Goal: Information Seeking & Learning: Learn about a topic

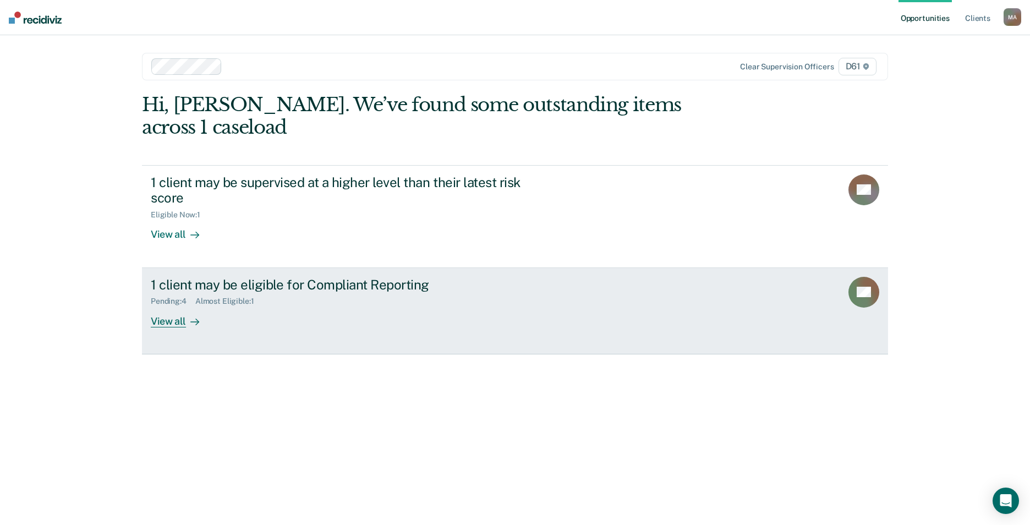
click at [233, 277] on div "1 client may be eligible for Compliant Reporting" at bounding box center [344, 285] width 386 height 16
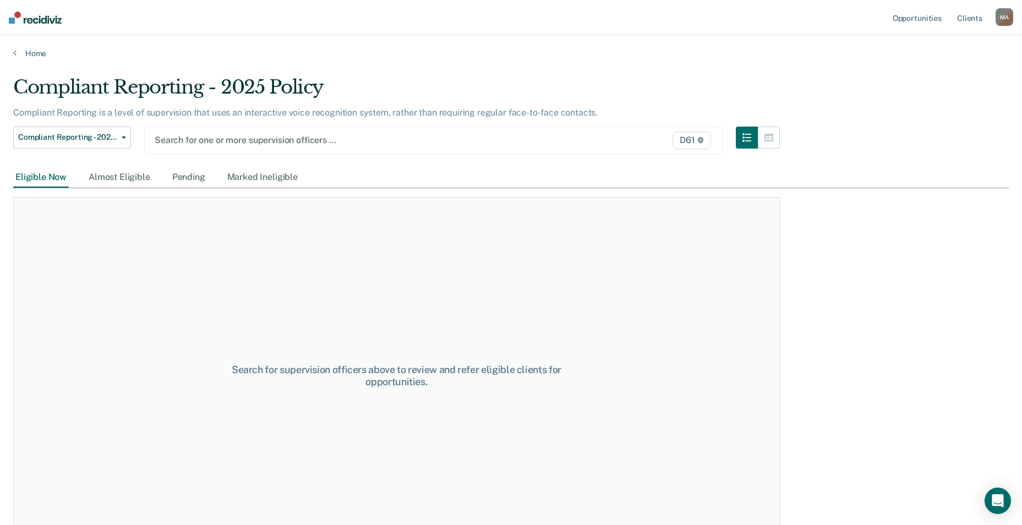
click at [210, 140] on div at bounding box center [350, 140] width 390 height 13
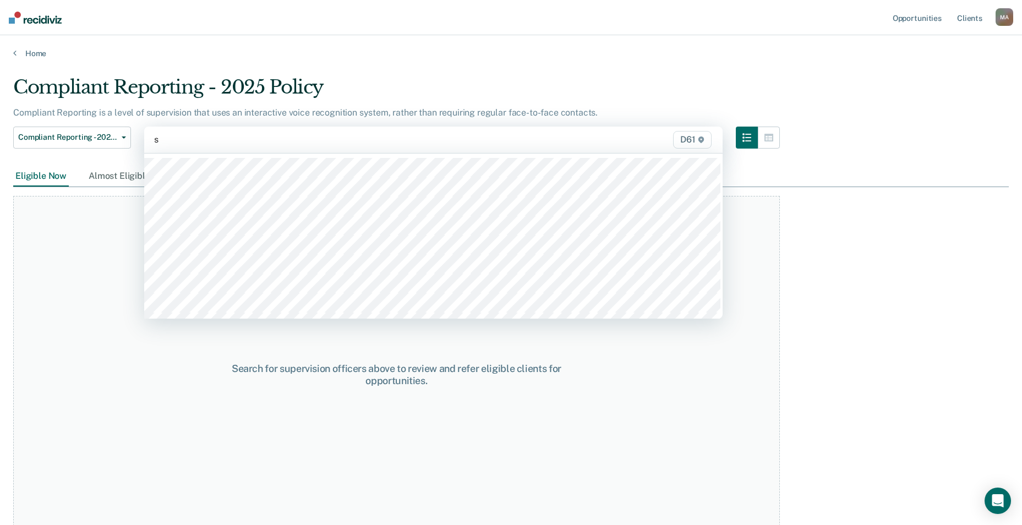
type input "st"
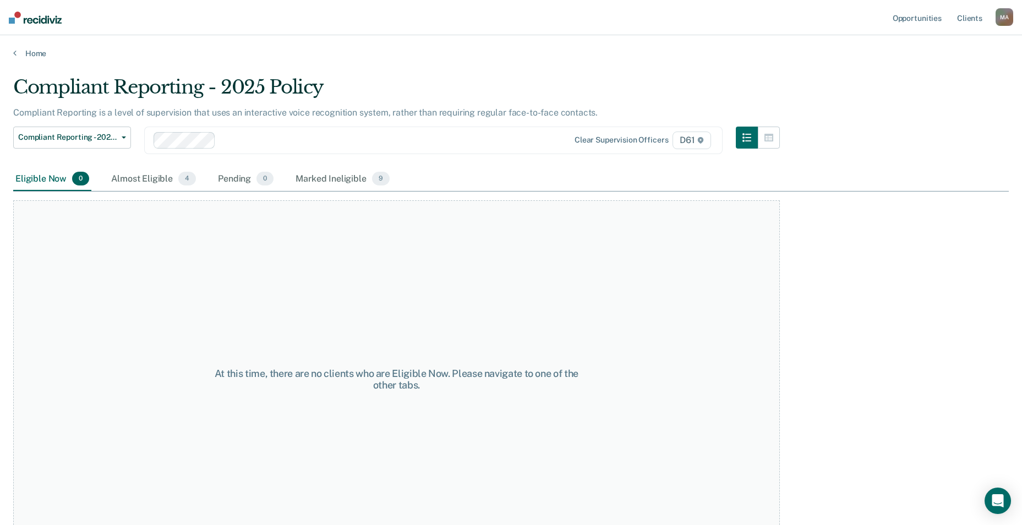
click at [146, 181] on div "Almost Eligible 4" at bounding box center [153, 179] width 89 height 24
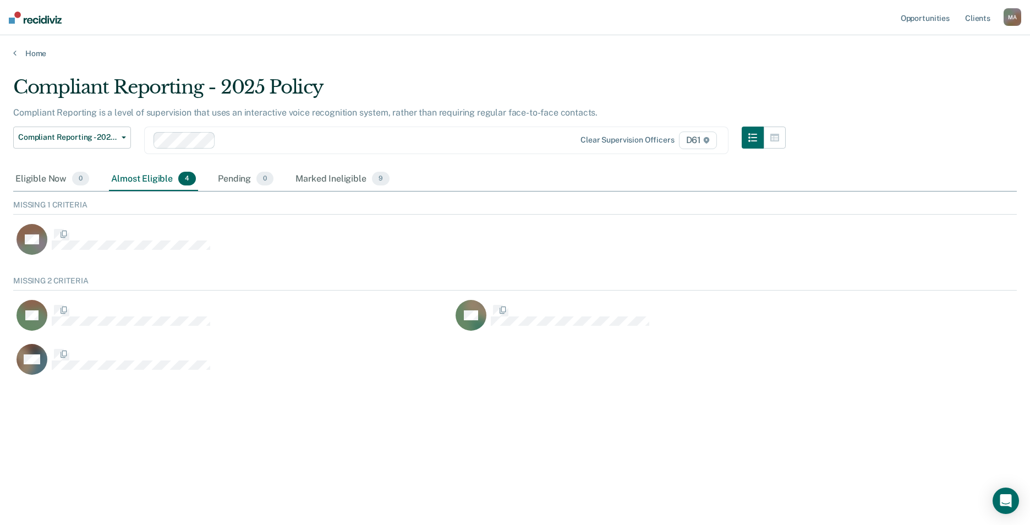
scroll to position [103, 996]
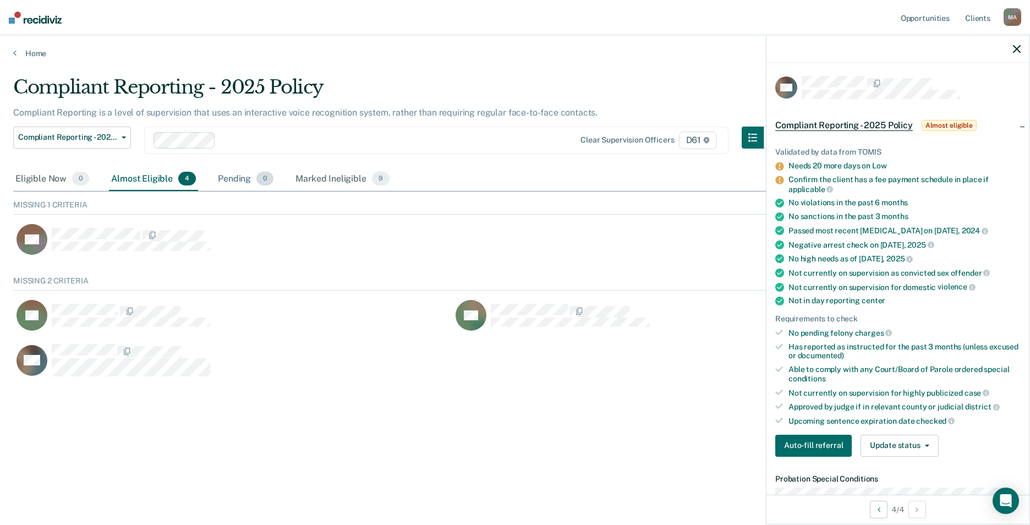
click at [231, 178] on div "Pending 0" at bounding box center [246, 179] width 60 height 24
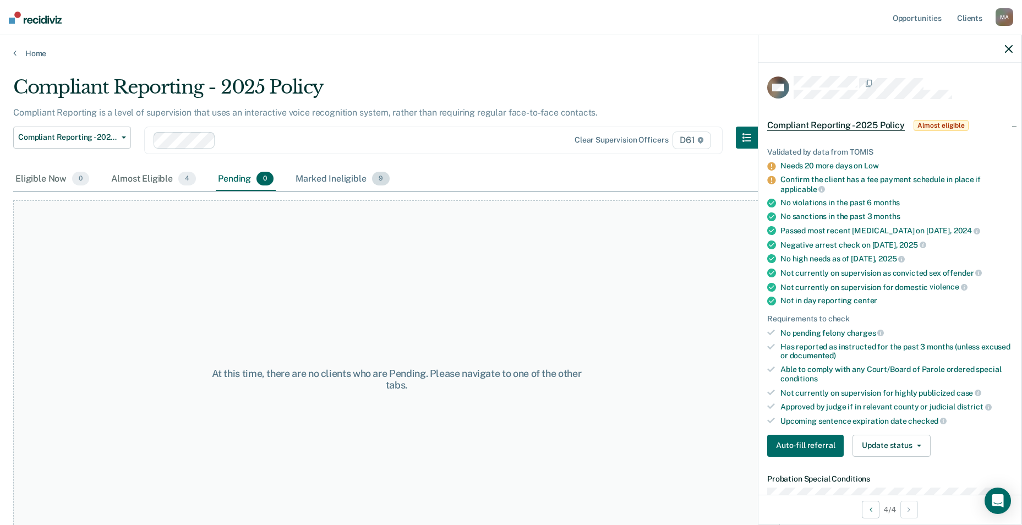
click at [305, 176] on div "Marked Ineligible 9" at bounding box center [342, 179] width 99 height 24
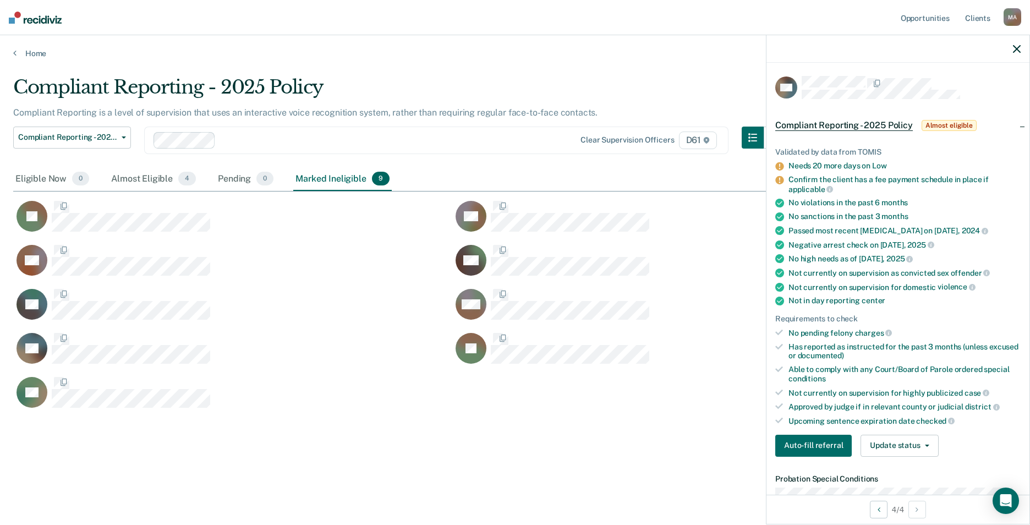
scroll to position [358, 996]
click at [34, 172] on div "Eligible Now 0" at bounding box center [52, 179] width 78 height 24
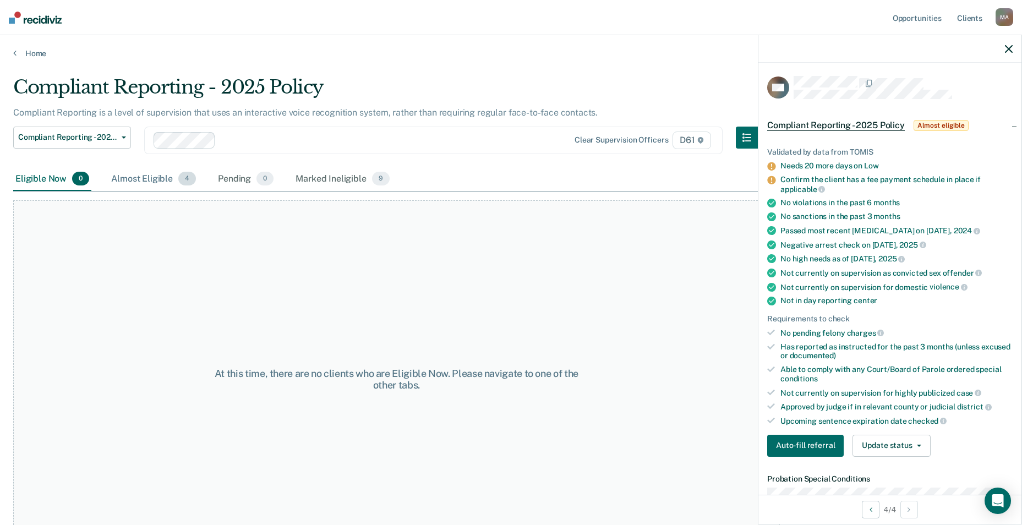
click at [148, 179] on div "Almost Eligible 4" at bounding box center [153, 179] width 89 height 24
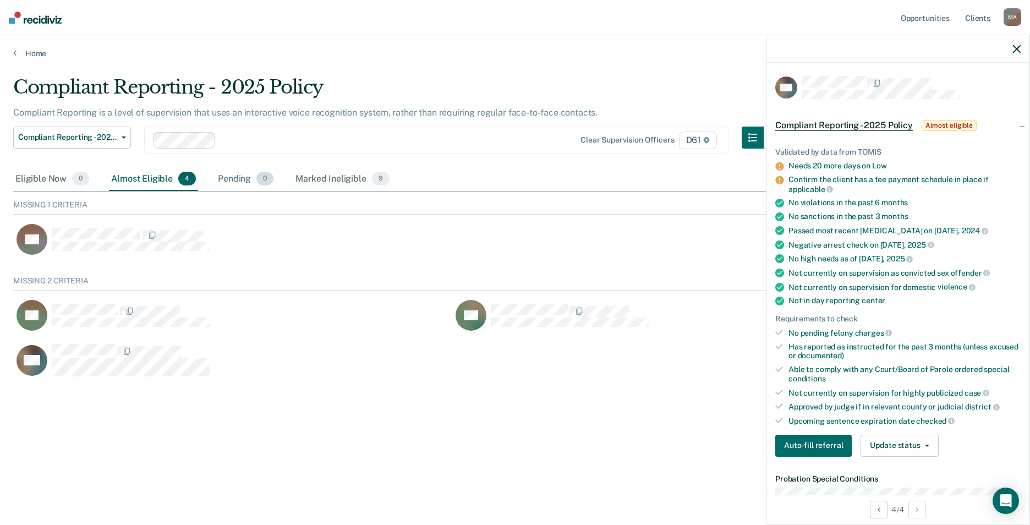
scroll to position [103, 996]
click at [233, 181] on div "Pending 0" at bounding box center [246, 179] width 60 height 24
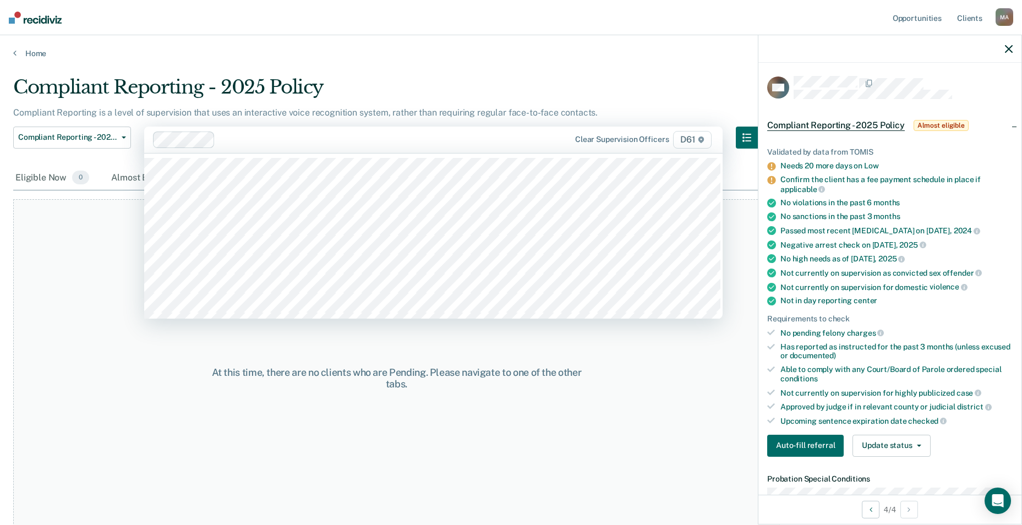
click at [246, 133] on div at bounding box center [349, 140] width 392 height 17
click at [127, 217] on div "At this time, there are no clients who are Pending. Please navigate to one of t…" at bounding box center [396, 378] width 767 height 358
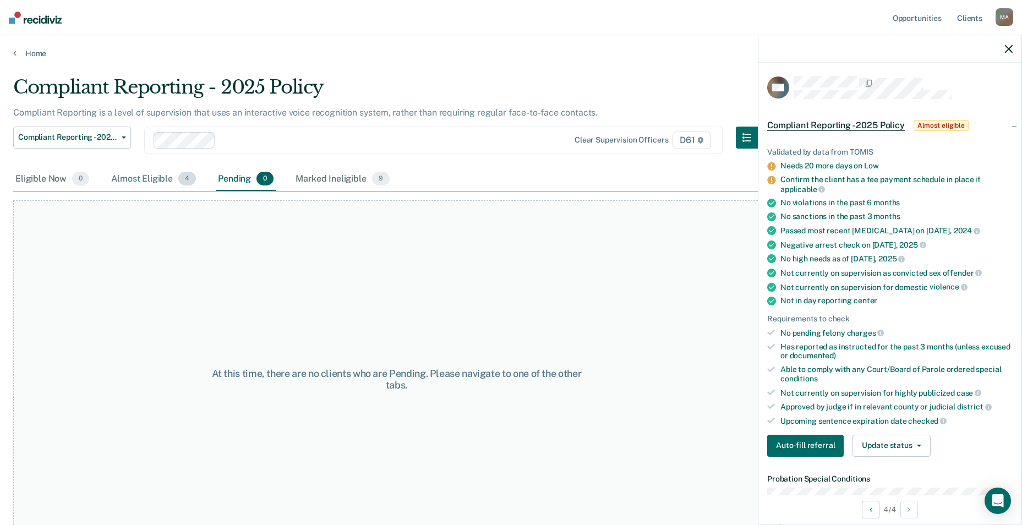
click at [143, 179] on div "Almost Eligible 4" at bounding box center [153, 179] width 89 height 24
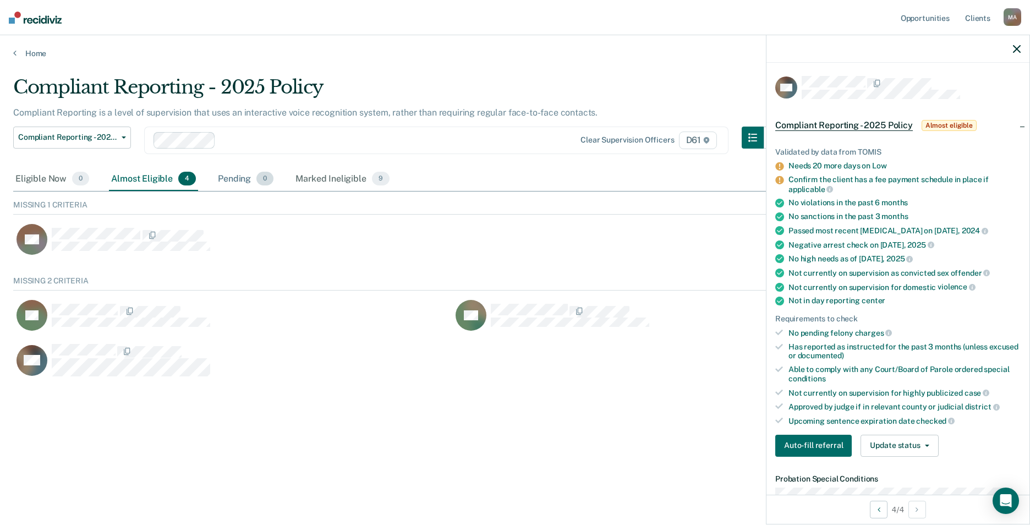
click at [239, 178] on div "Pending 0" at bounding box center [246, 179] width 60 height 24
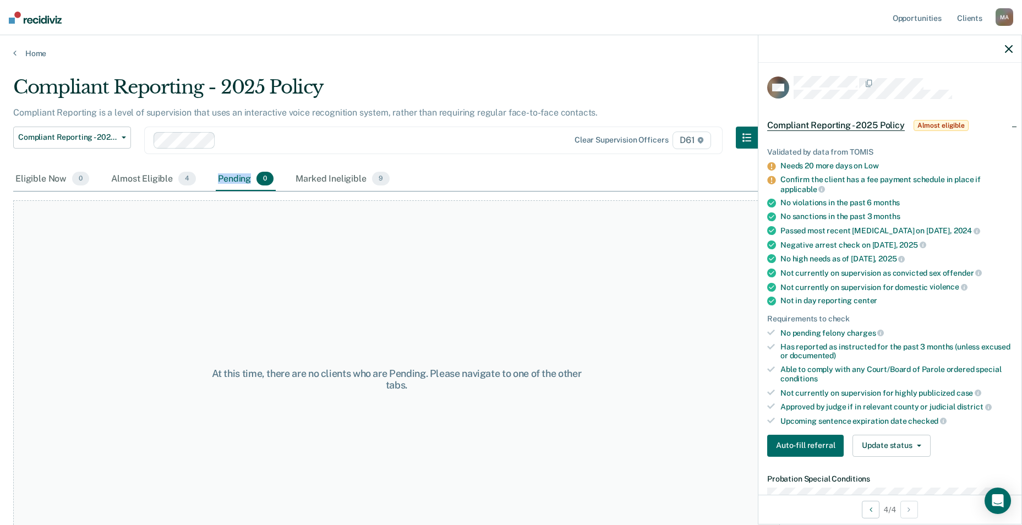
click at [238, 181] on div "Pending 0" at bounding box center [246, 179] width 60 height 24
drag, startPoint x: 238, startPoint y: 181, endPoint x: 304, endPoint y: 179, distance: 66.6
click at [304, 179] on div "Marked Ineligible 9" at bounding box center [342, 179] width 99 height 24
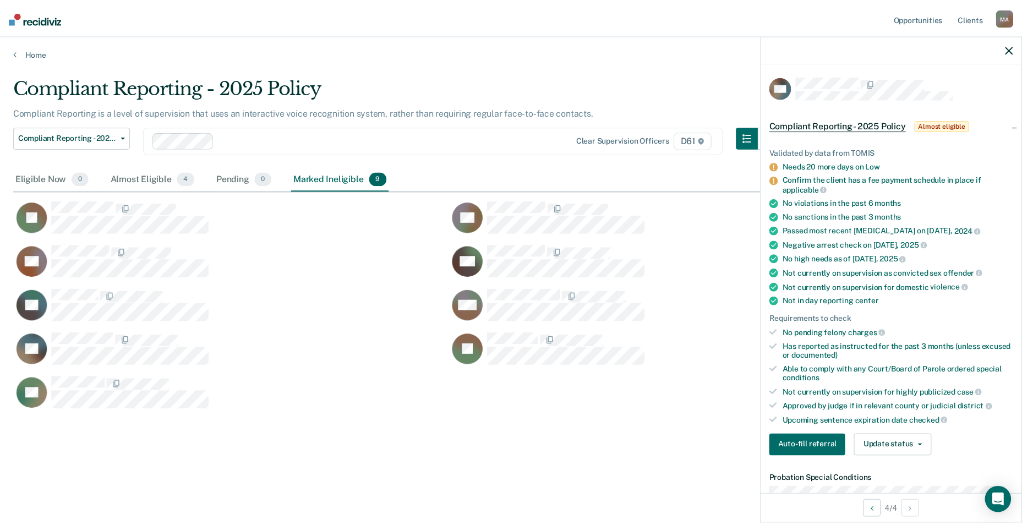
scroll to position [358, 996]
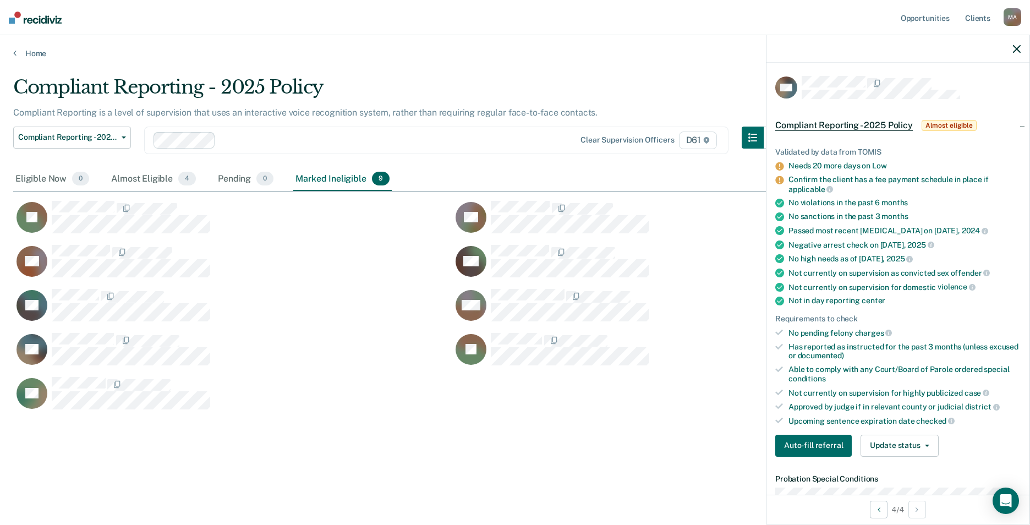
click at [1024, 53] on div at bounding box center [898, 49] width 263 height 28
click at [1016, 50] on icon "button" at bounding box center [1017, 49] width 8 height 8
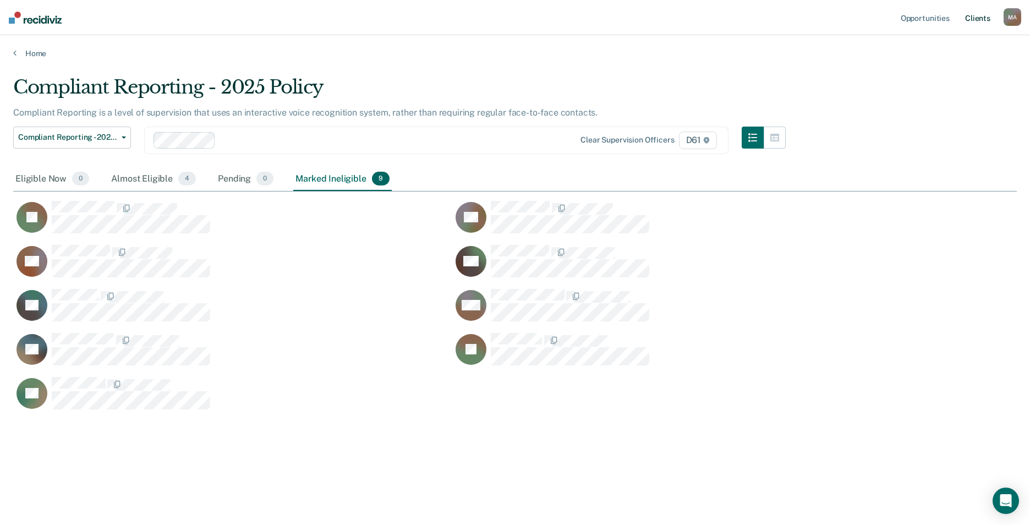
click at [977, 16] on link "Client s" at bounding box center [978, 17] width 30 height 35
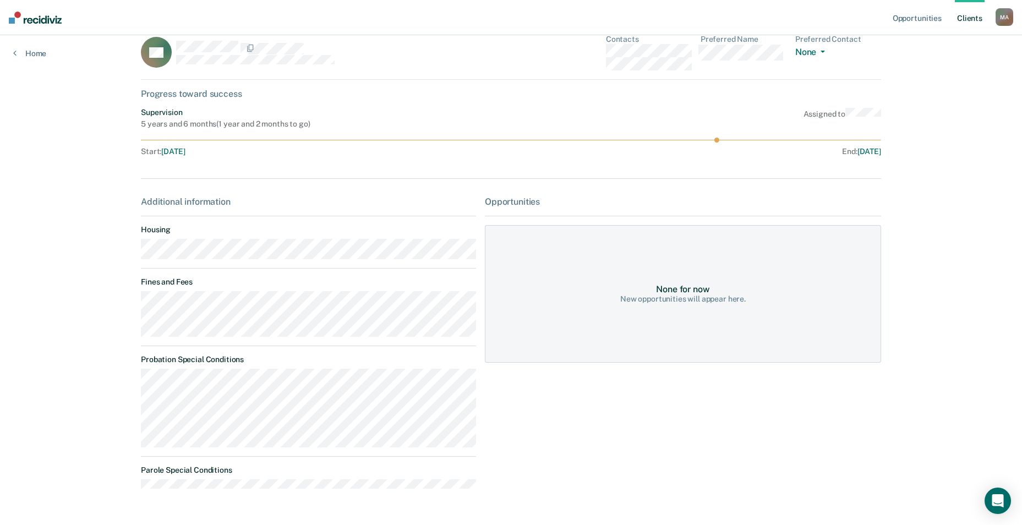
scroll to position [48, 0]
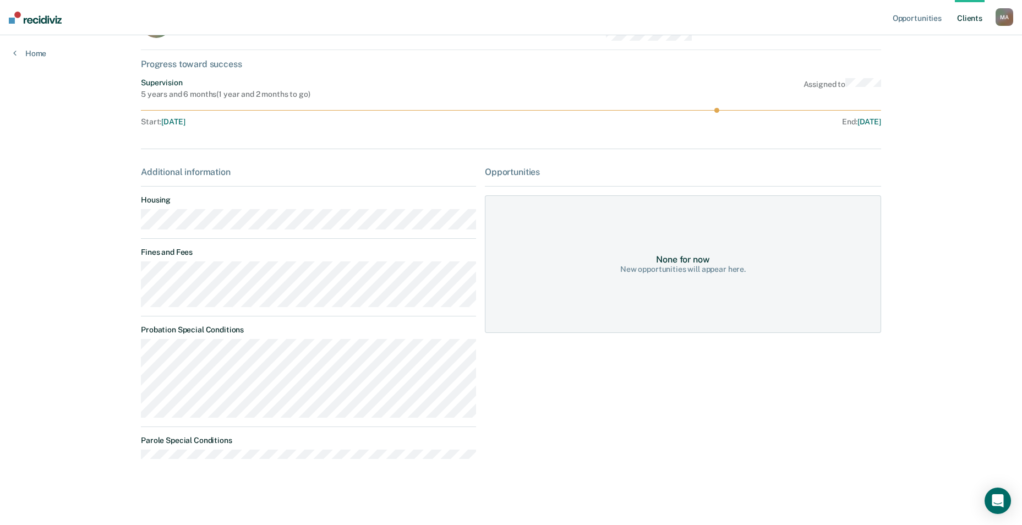
click at [134, 277] on main "AC Contacts Preferred Name Preferred Contact None Call Text Email None Progress…" at bounding box center [511, 242] width 767 height 511
click at [128, 304] on main "AC Contacts Preferred Name Preferred Contact None Call Text Email None Progress…" at bounding box center [511, 242] width 767 height 511
click at [105, 301] on div "Opportunities Client s Michael 1. Anderson M A Profile How it works Log Out Hom…" at bounding box center [511, 238] width 1022 height 573
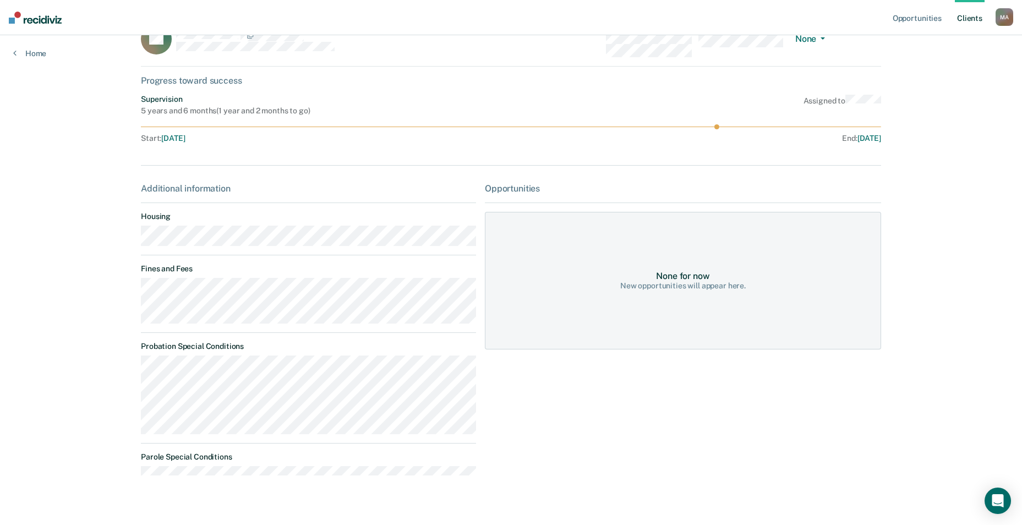
scroll to position [0, 0]
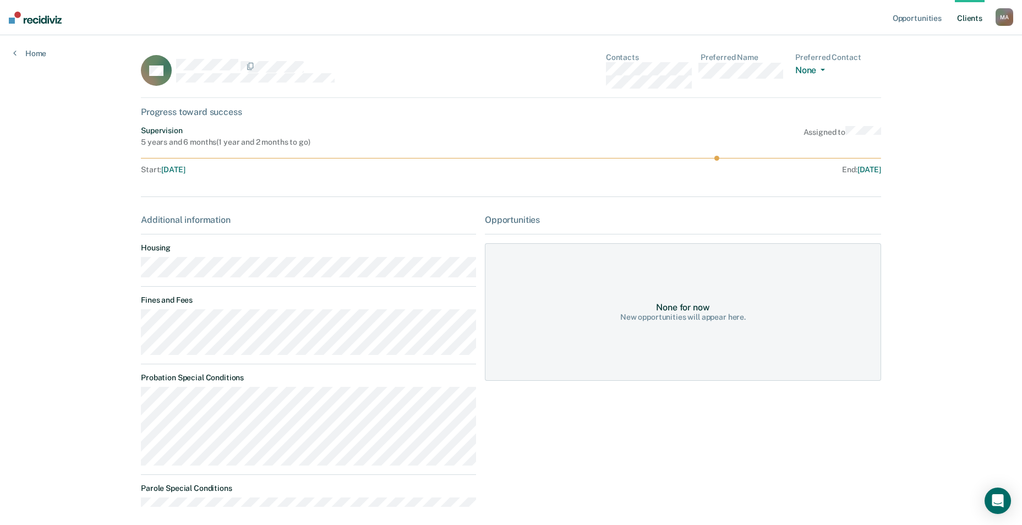
click at [136, 271] on main "AC Contacts Preferred Name Preferred Contact None Call Text Email None Progress…" at bounding box center [511, 290] width 767 height 511
click at [392, 291] on div "Additional information Housing Fines and Fees Probation Special Conditions Paro…" at bounding box center [308, 365] width 335 height 301
drag, startPoint x: 218, startPoint y: 141, endPoint x: 304, endPoint y: 136, distance: 86.1
click at [304, 136] on div "Supervision 5 years and 6 months ( 1 year and 2 months to go )" at bounding box center [225, 136] width 169 height 21
click at [214, 250] on dt "Housing" at bounding box center [308, 247] width 335 height 9
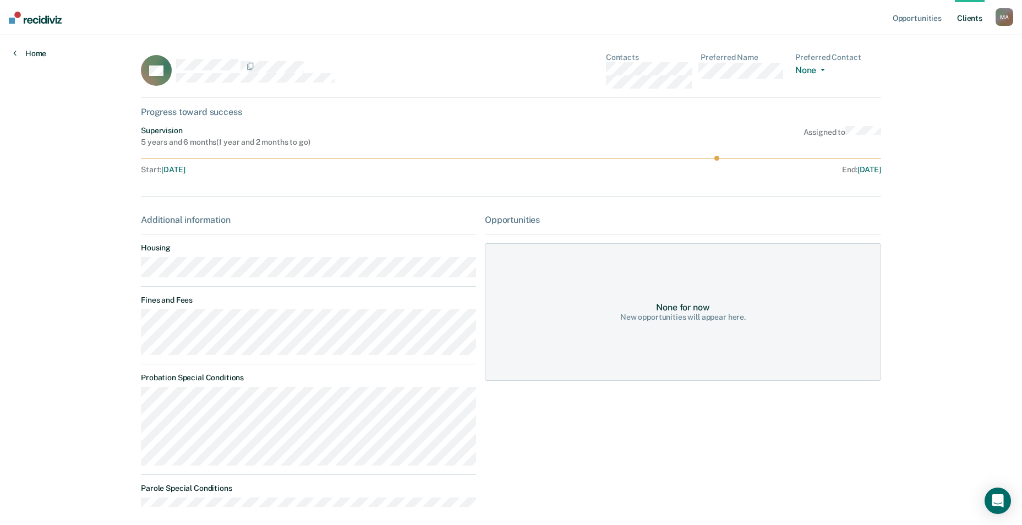
click at [23, 54] on link "Home" at bounding box center [29, 53] width 33 height 10
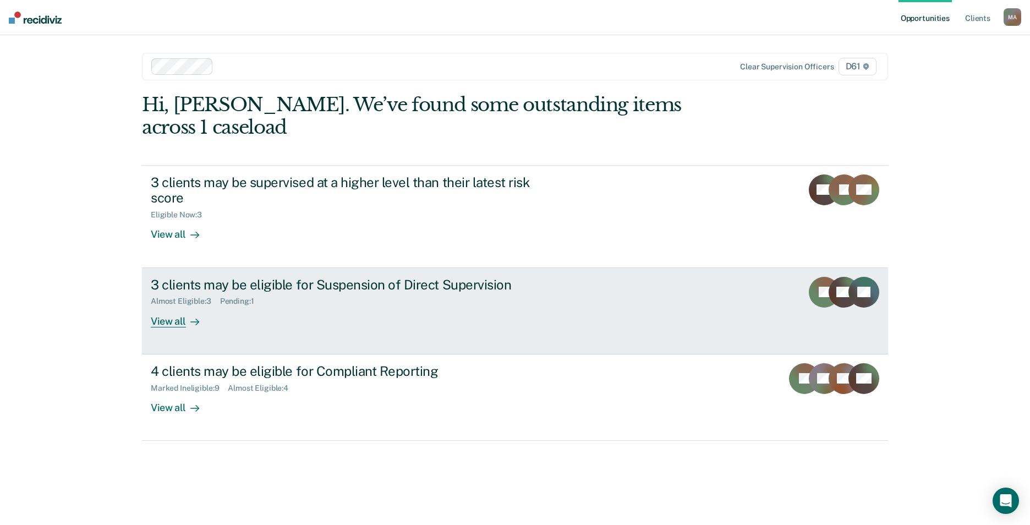
click at [272, 277] on div "3 clients may be eligible for Suspension of Direct Supervision" at bounding box center [344, 285] width 386 height 16
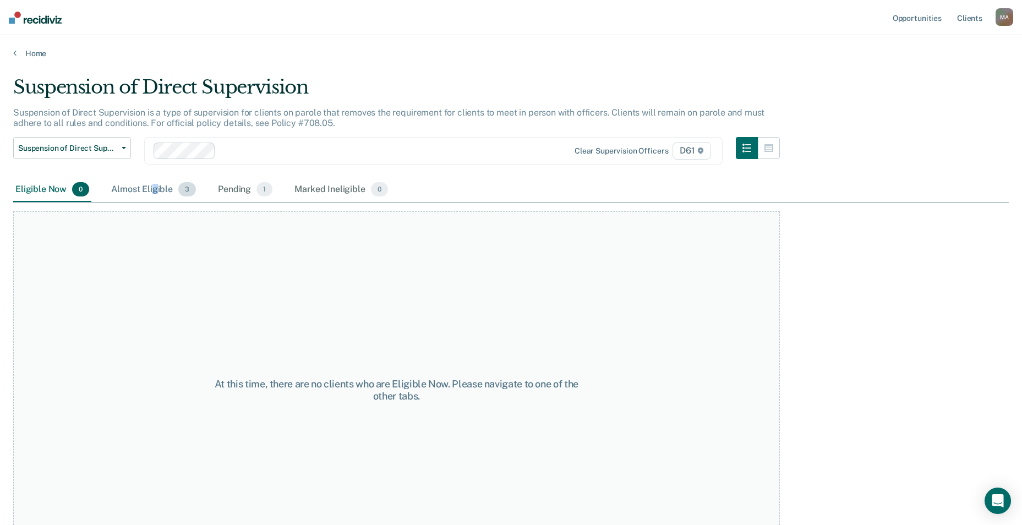
click at [154, 193] on div "Almost Eligible 3" at bounding box center [153, 190] width 89 height 24
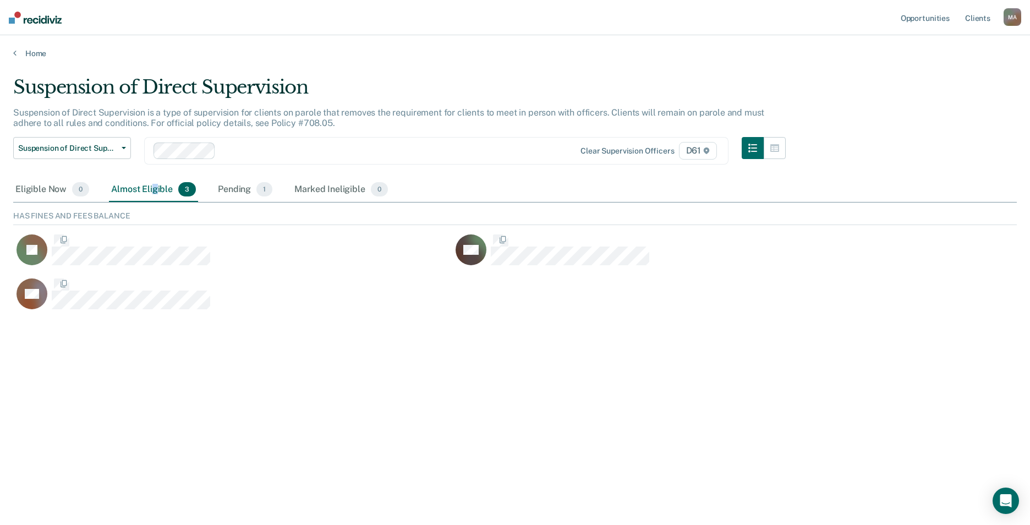
scroll to position [103, 996]
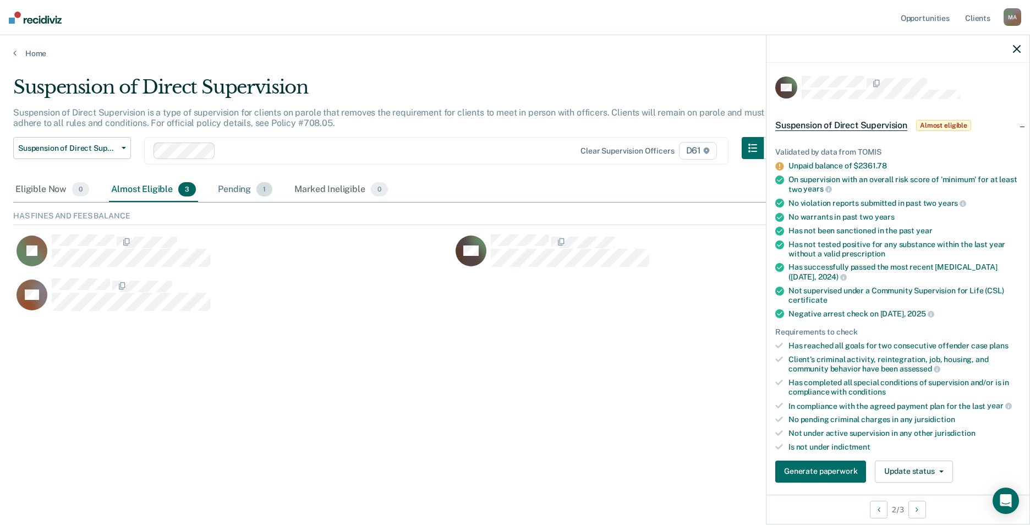
click at [237, 194] on div "Pending 1" at bounding box center [245, 190] width 59 height 24
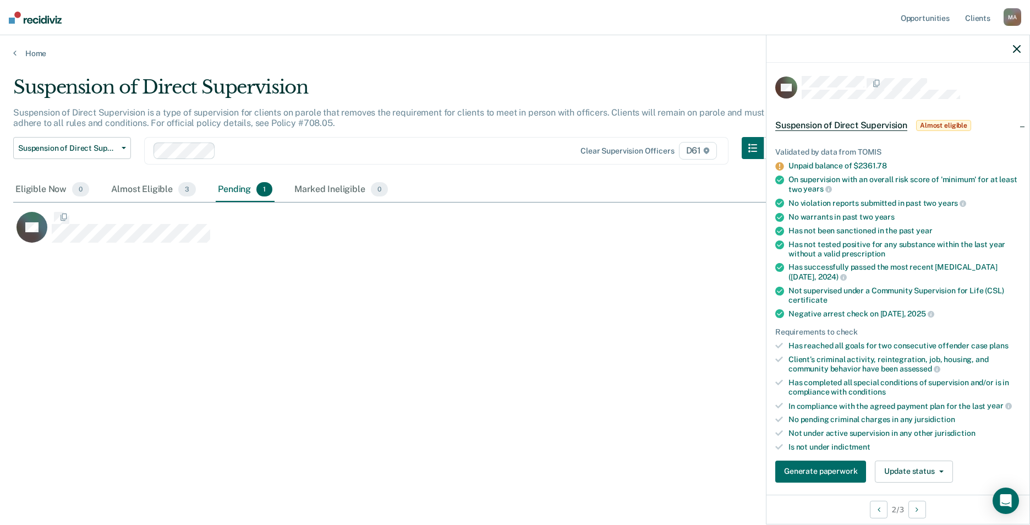
scroll to position [358, 996]
click at [77, 146] on span "Suspension of Direct Supervision" at bounding box center [67, 148] width 99 height 9
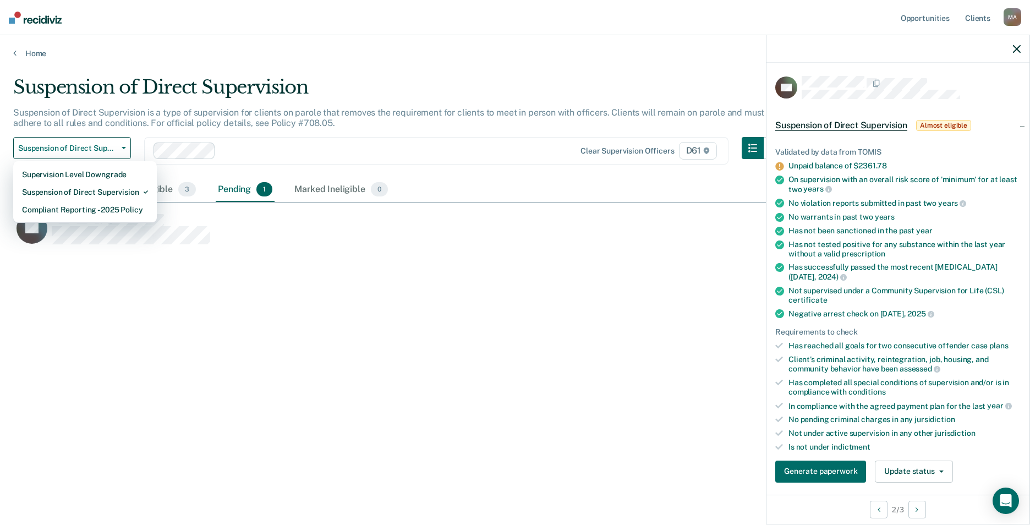
click at [146, 124] on p "Suspension of Direct Supervision is a type of supervision for clients on parole…" at bounding box center [388, 117] width 751 height 21
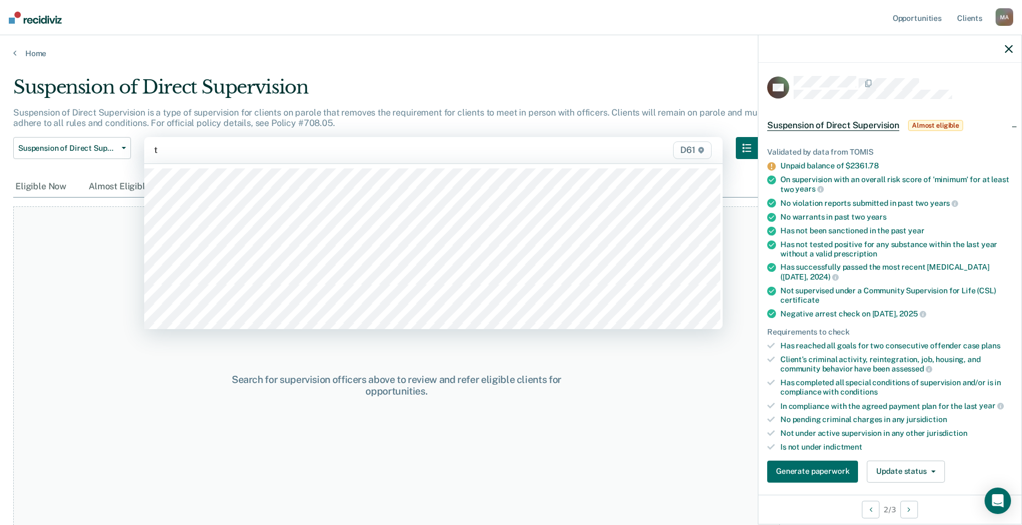
type input "te"
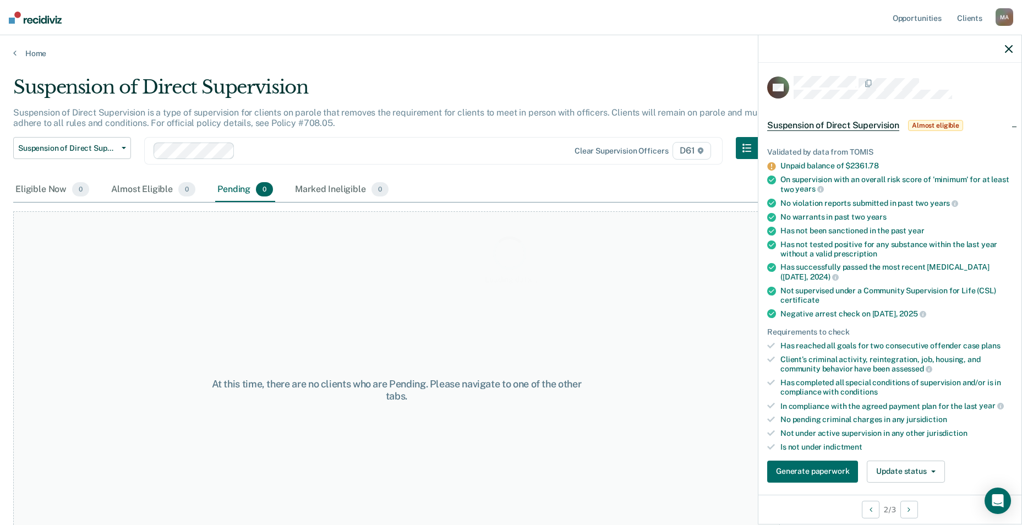
click at [80, 146] on div "Loading data..." at bounding box center [511, 259] width 996 height 367
click at [96, 146] on span "Suspension of Direct Supervision" at bounding box center [67, 148] width 99 height 9
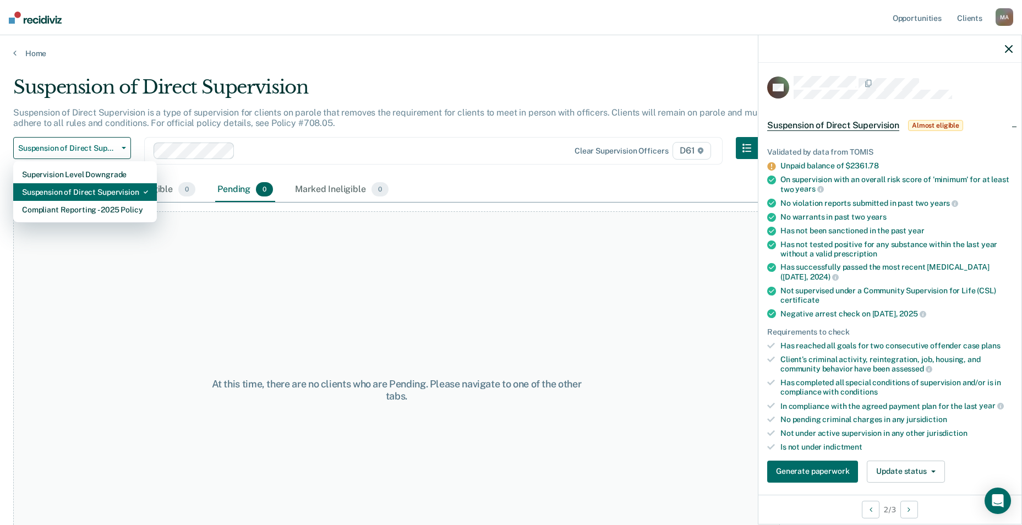
click at [96, 192] on div "Suspension of Direct Supervision" at bounding box center [85, 192] width 126 height 18
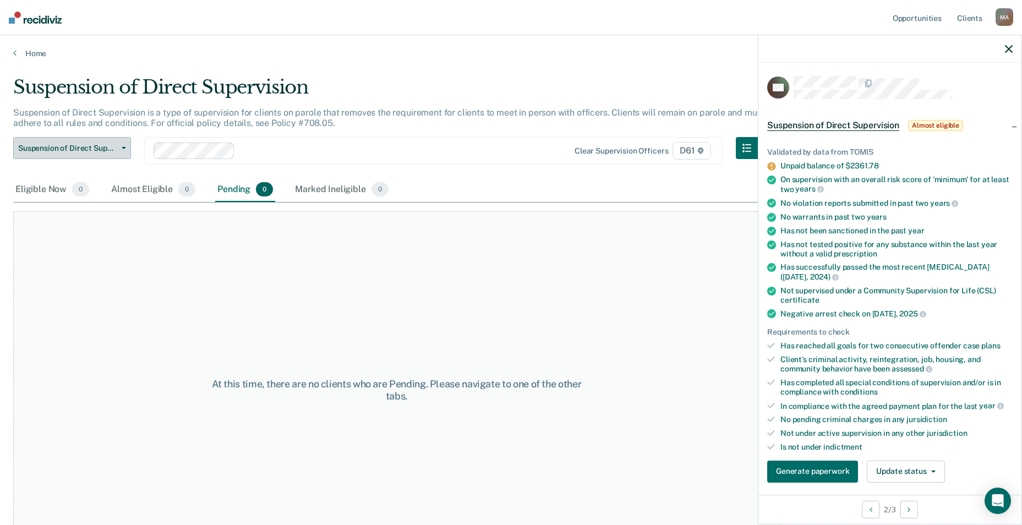
click at [86, 150] on span "Suspension of Direct Supervision" at bounding box center [67, 148] width 99 height 9
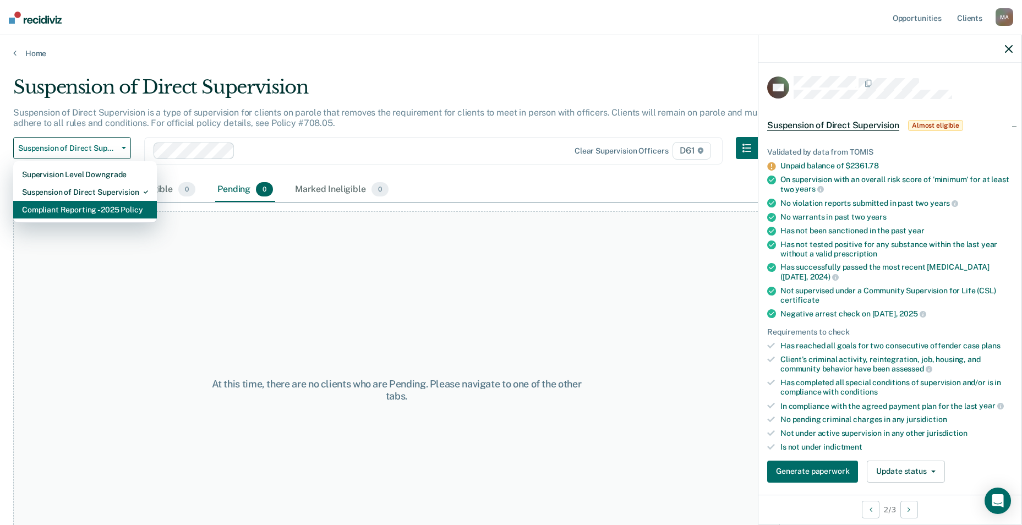
click at [78, 202] on div "Compliant Reporting - 2025 Policy" at bounding box center [85, 210] width 126 height 18
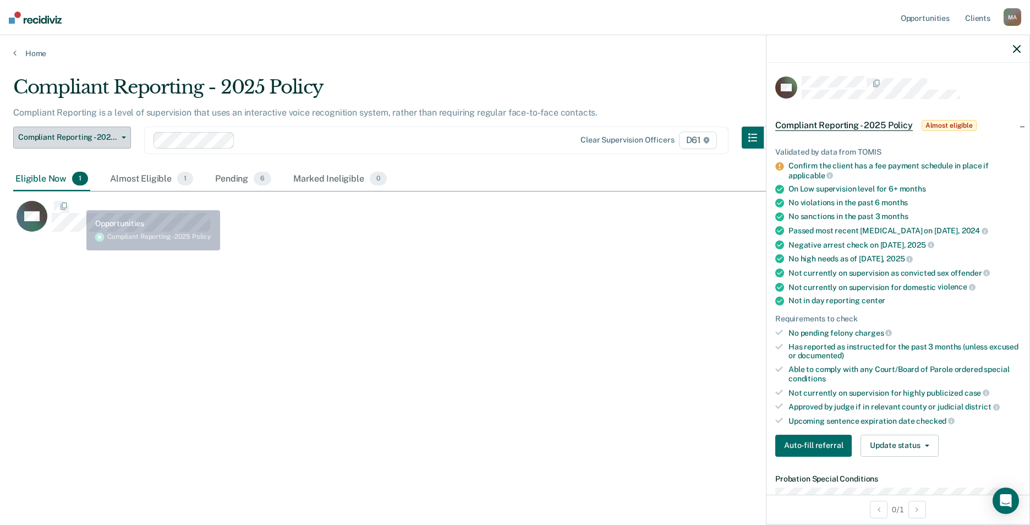
scroll to position [358, 996]
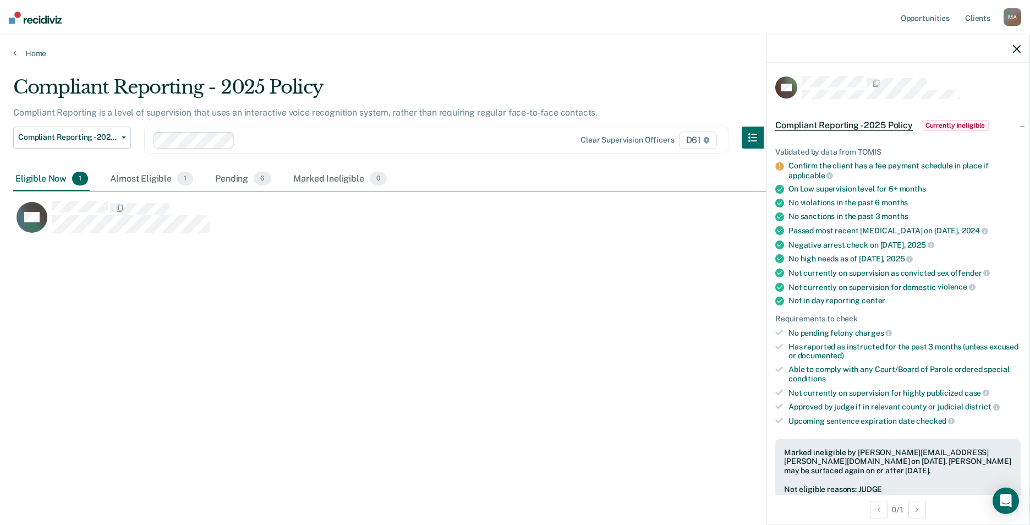
click at [1016, 47] on icon "button" at bounding box center [1017, 49] width 8 height 8
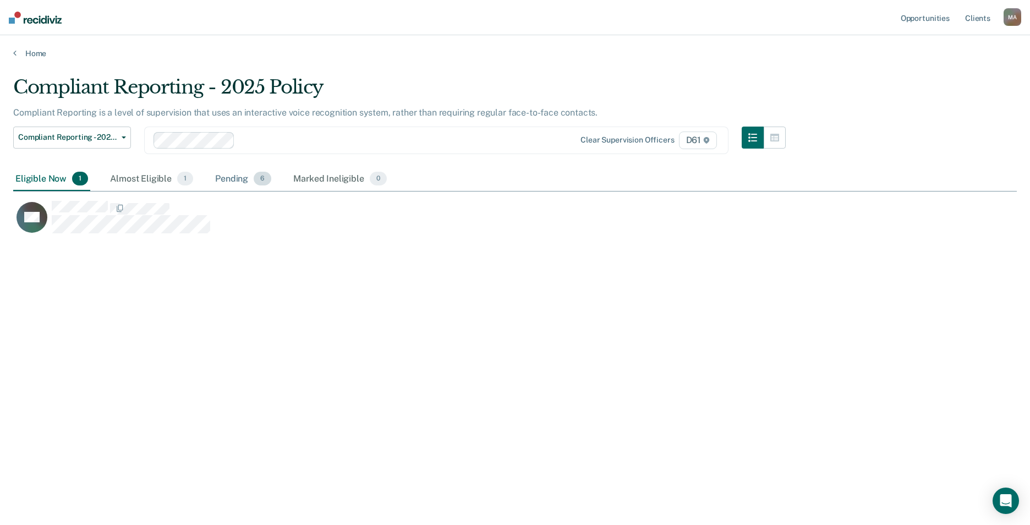
click at [213, 176] on div "Pending 6" at bounding box center [243, 179] width 61 height 24
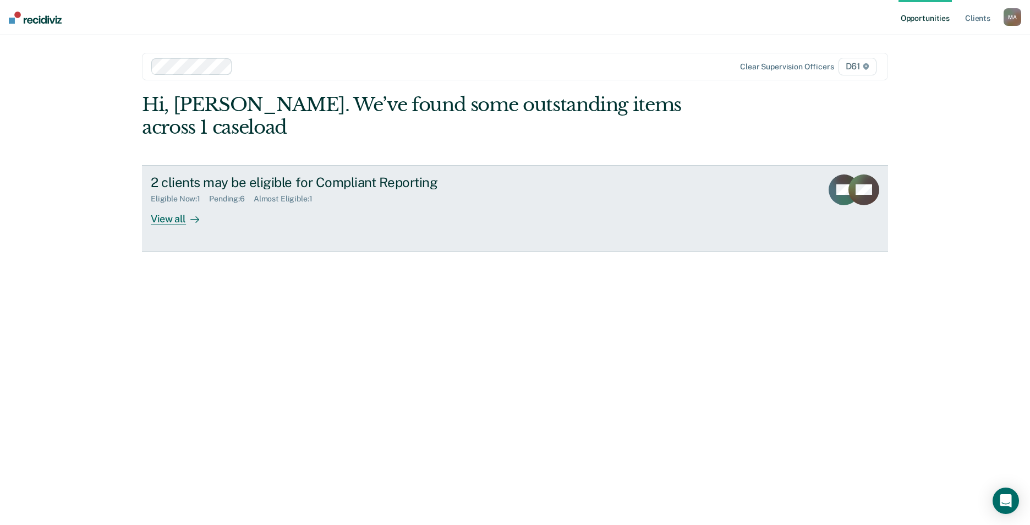
click at [331, 175] on div "2 clients may be eligible for Compliant Reporting" at bounding box center [344, 183] width 386 height 16
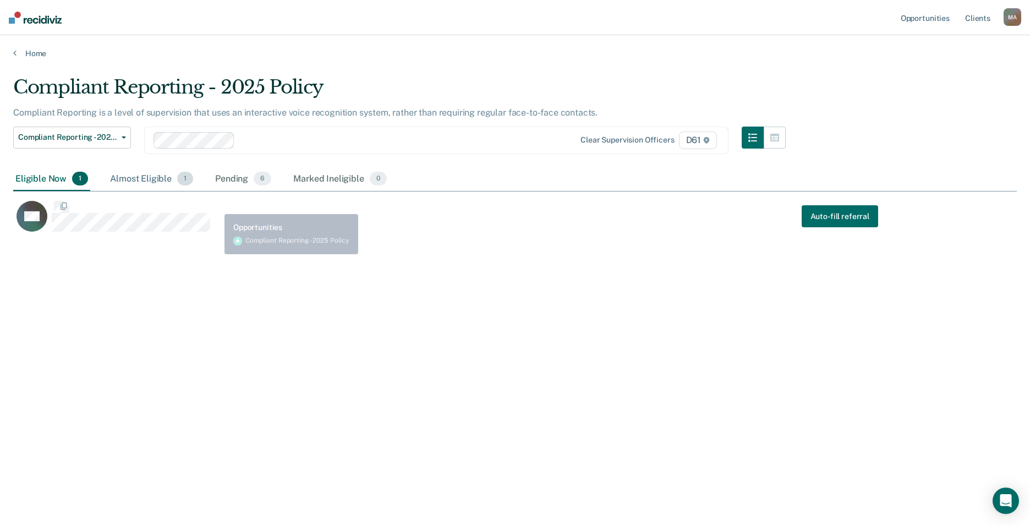
scroll to position [358, 996]
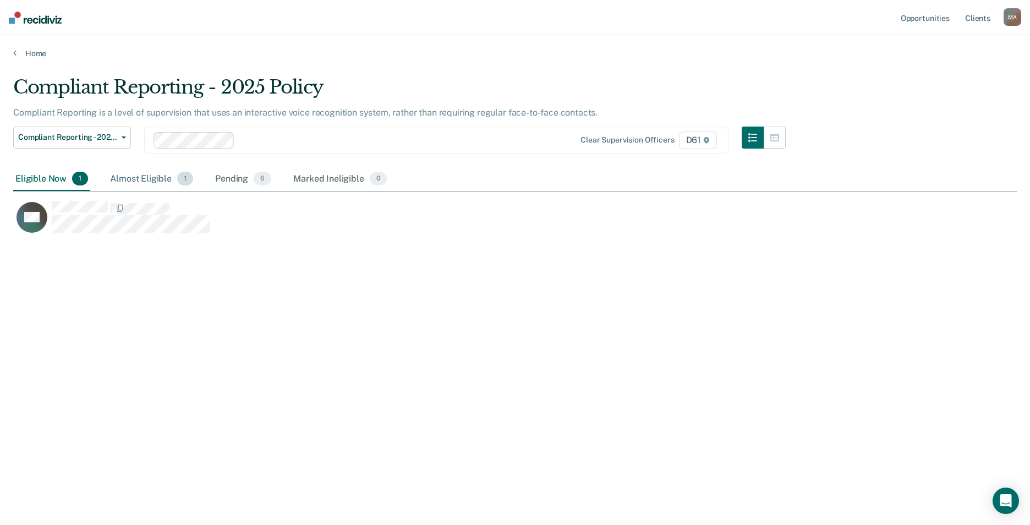
click at [138, 175] on div "Almost Eligible 1" at bounding box center [152, 179] width 88 height 24
click at [218, 175] on div "Pending 6" at bounding box center [243, 179] width 61 height 24
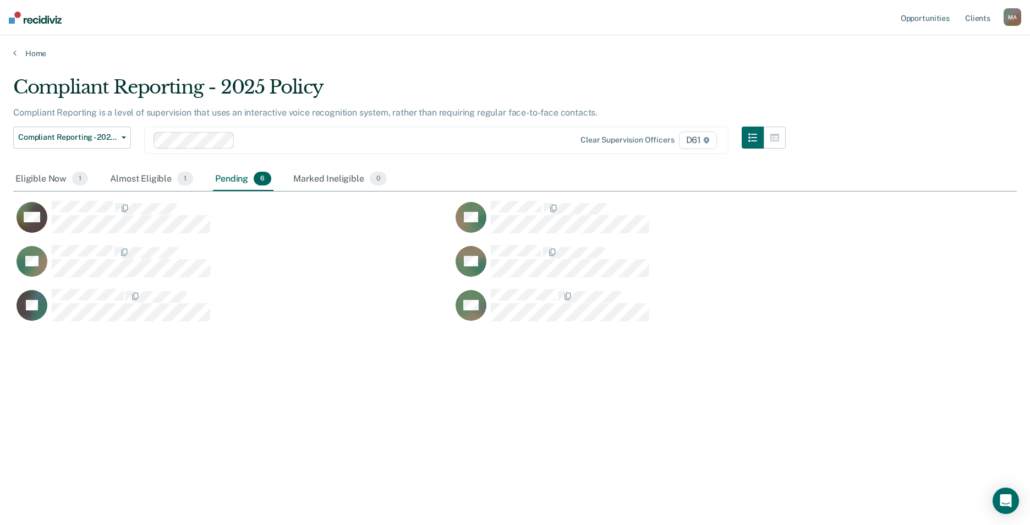
scroll to position [358, 996]
